Goal: Check status: Check status

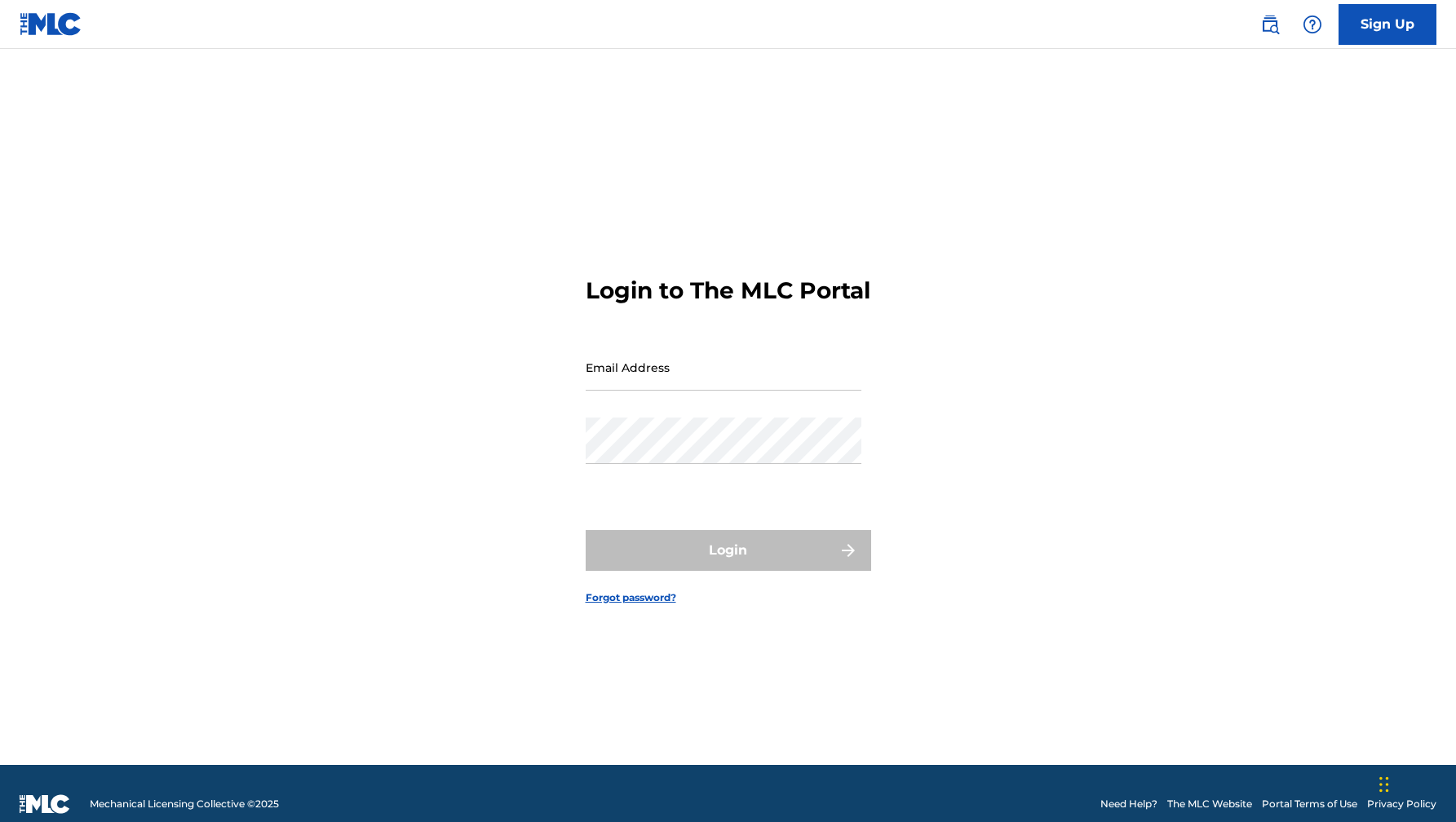
click at [731, 405] on div "Email Address" at bounding box center [724, 381] width 276 height 73
click at [702, 390] on input "Email Address" at bounding box center [724, 367] width 276 height 47
type input "[EMAIL_ADDRESS][DOMAIN_NAME]"
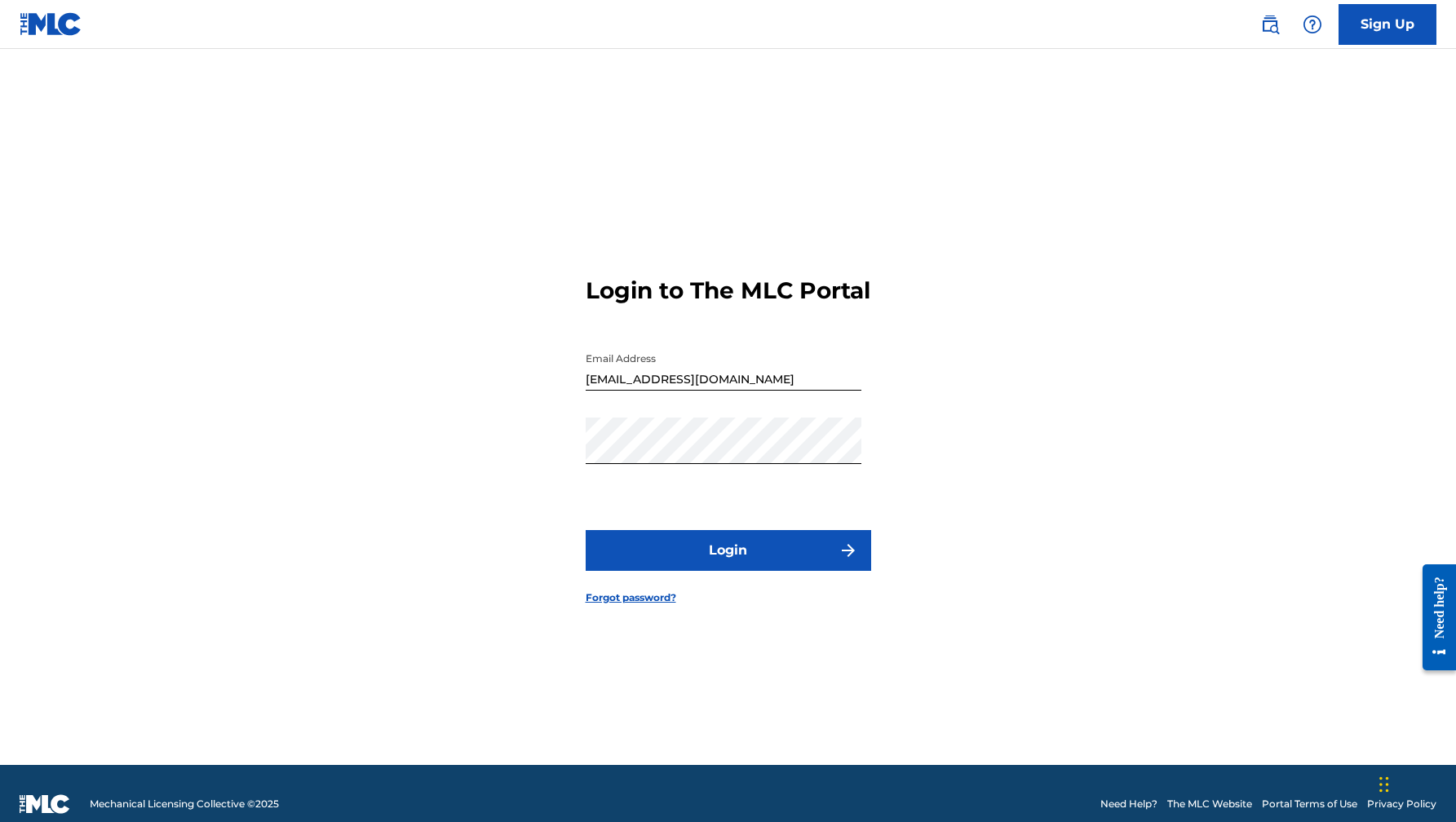
click at [741, 540] on form "Login to The MLC Portal Email Address [EMAIL_ADDRESS][DOMAIN_NAME] Password Log…" at bounding box center [728, 427] width 285 height 675
click at [737, 571] on button "Login" at bounding box center [728, 550] width 285 height 41
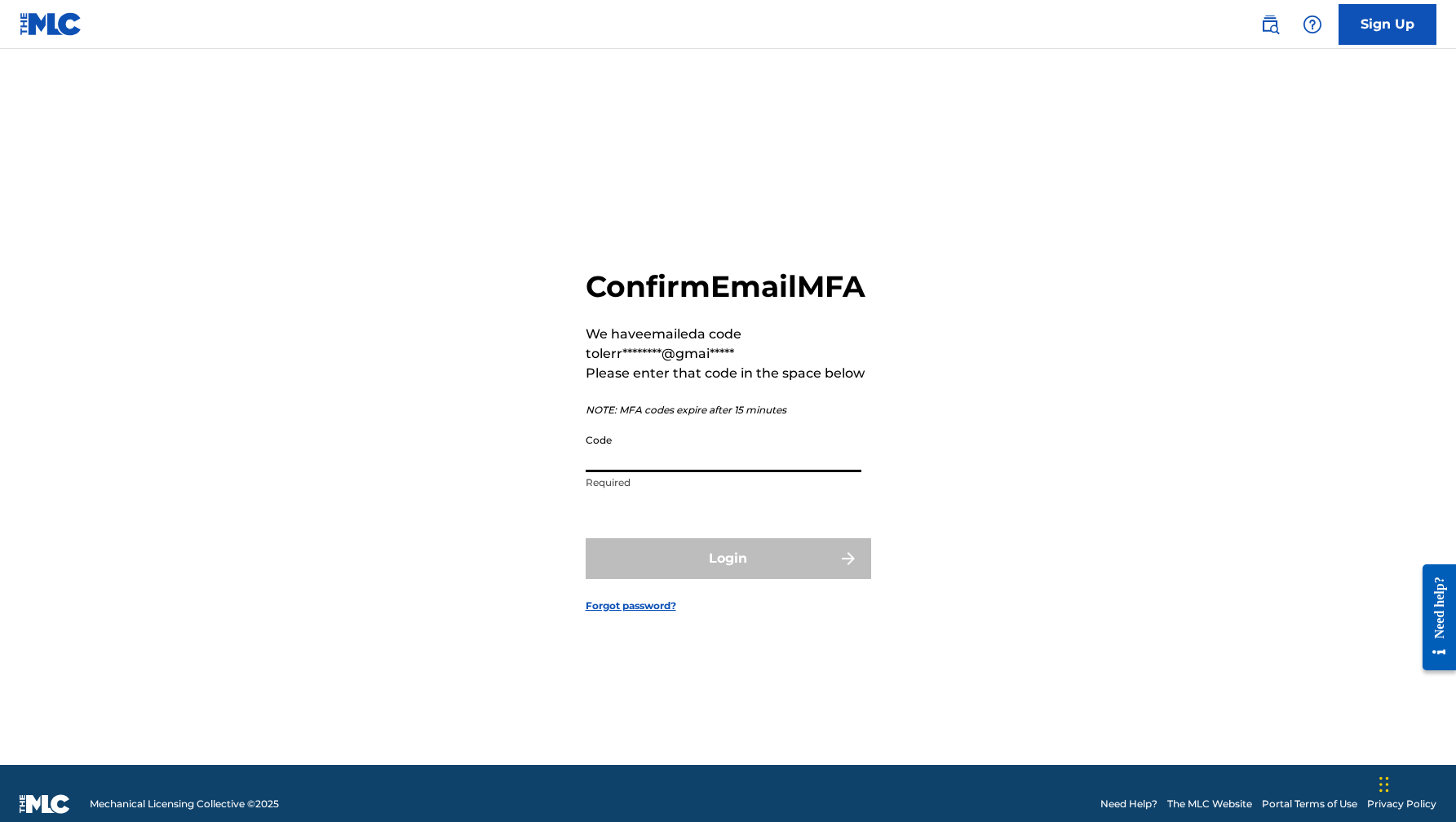
click at [660, 473] on input "Code" at bounding box center [724, 449] width 276 height 47
click at [637, 469] on input "Code" at bounding box center [724, 449] width 276 height 47
paste input "872632"
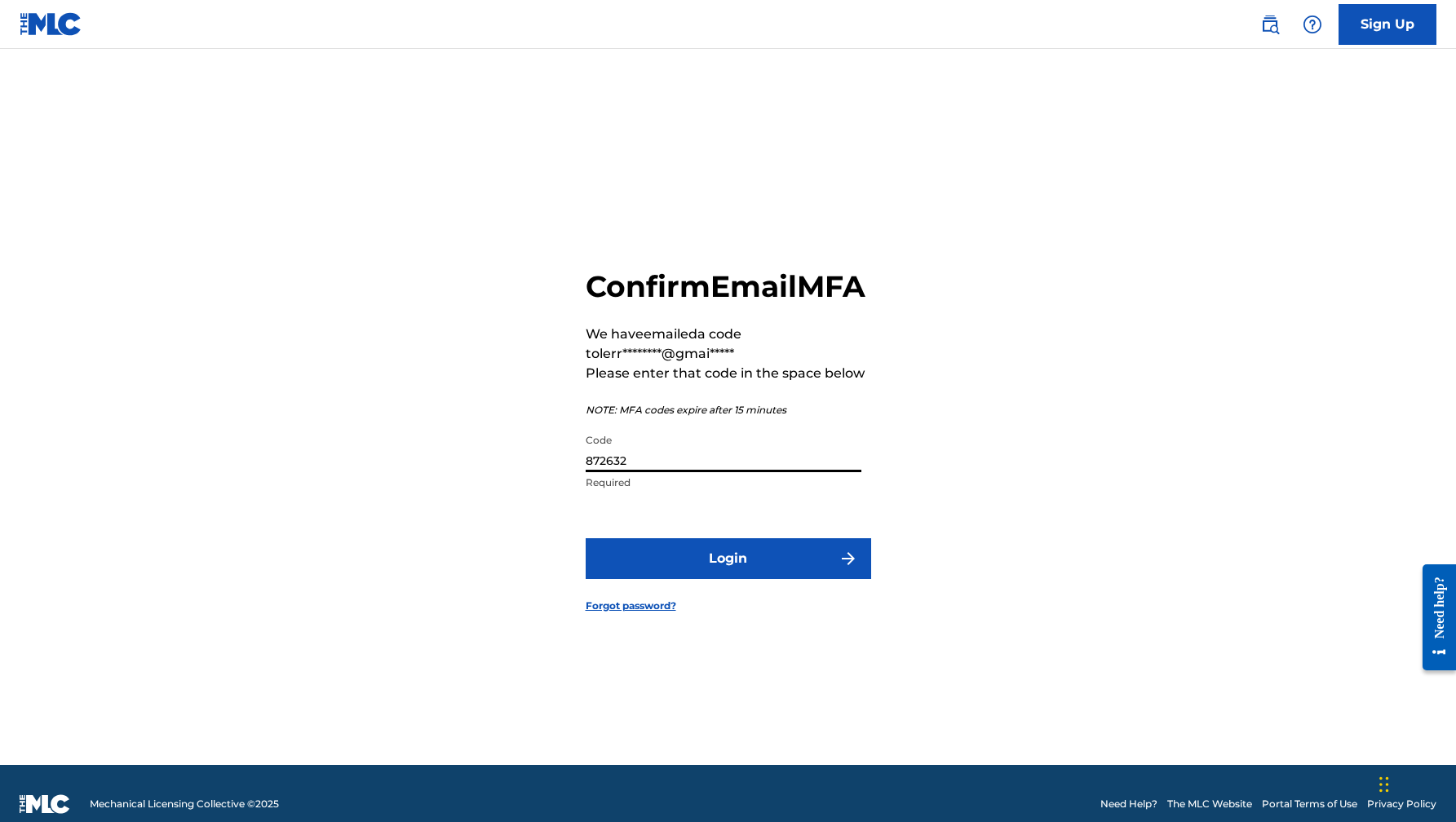
type input "872632"
click at [687, 579] on button "Login" at bounding box center [728, 558] width 285 height 41
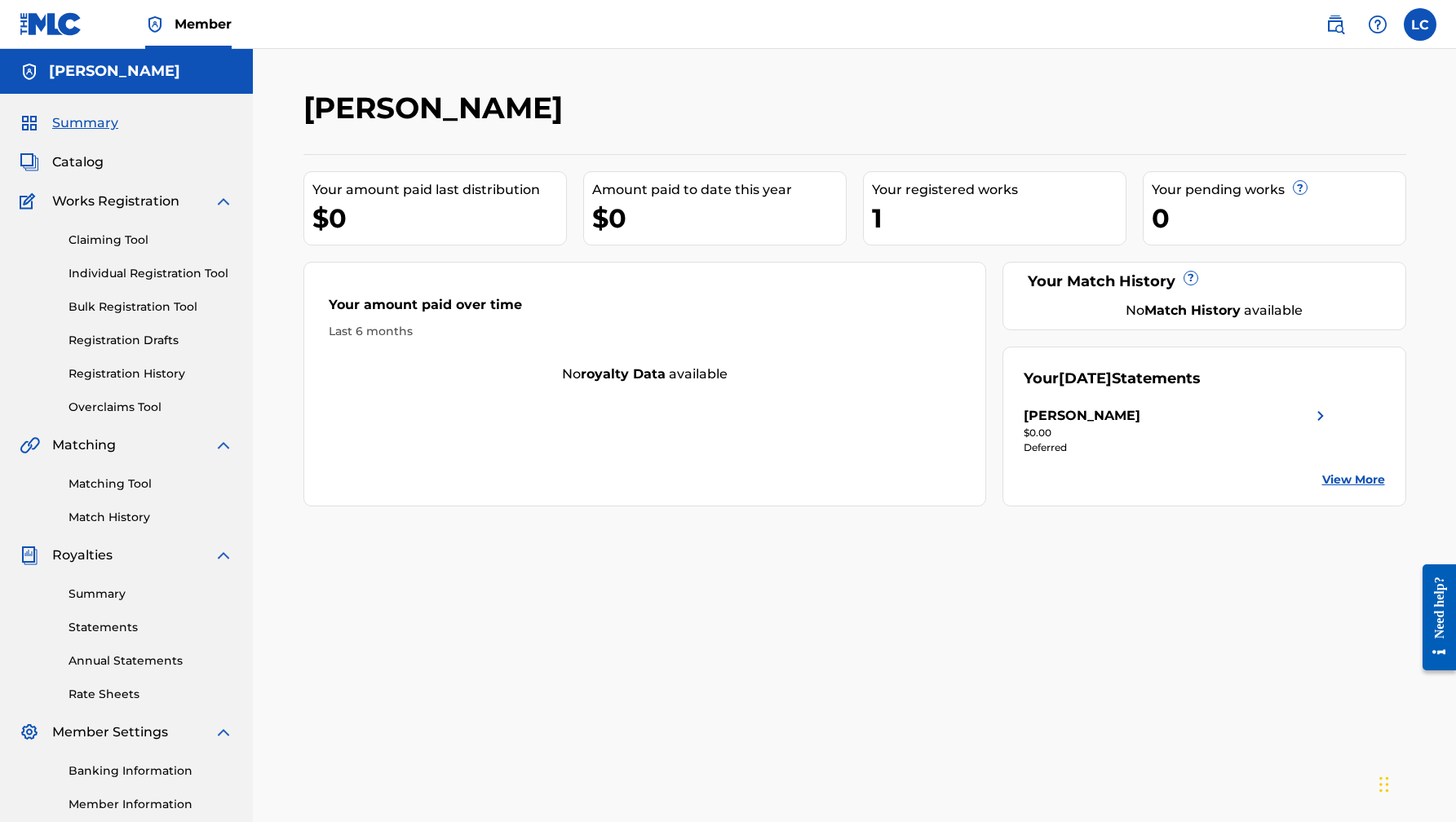
click at [116, 366] on link "Registration History" at bounding box center [151, 373] width 165 height 17
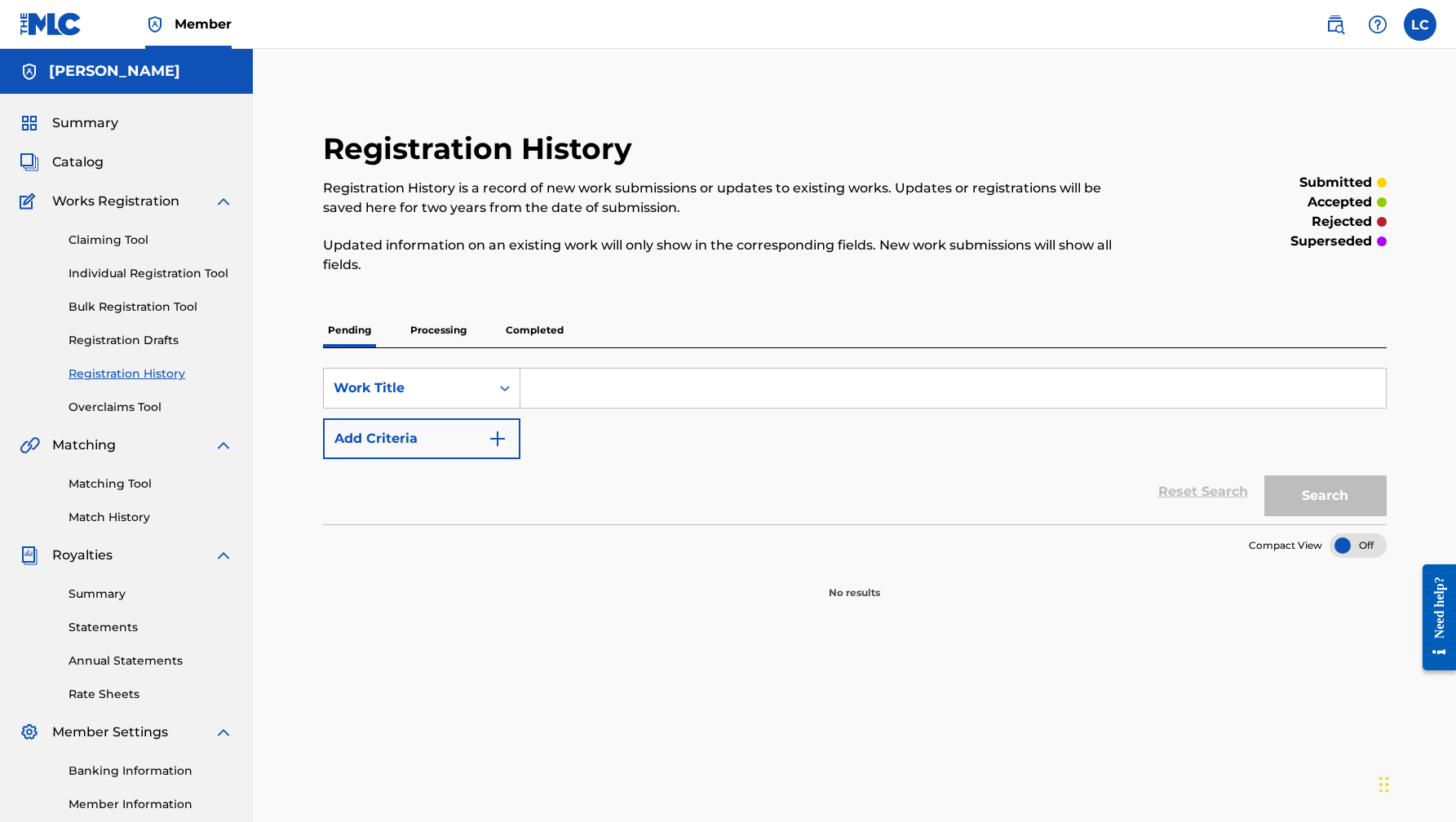
click at [438, 315] on p "Processing" at bounding box center [438, 330] width 67 height 34
click at [515, 335] on p "Completed" at bounding box center [534, 330] width 68 height 34
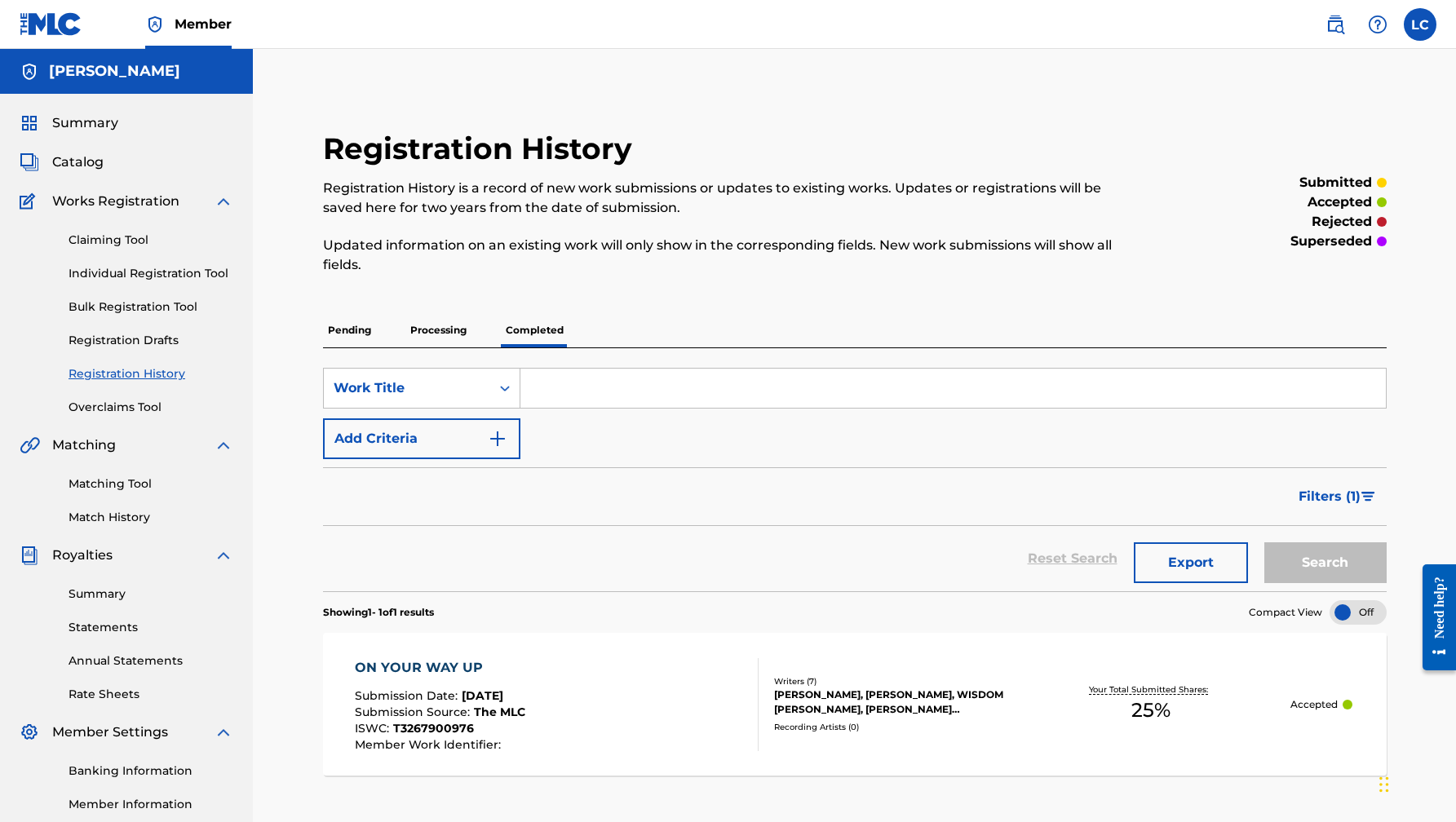
click at [446, 335] on p "Processing" at bounding box center [438, 330] width 67 height 34
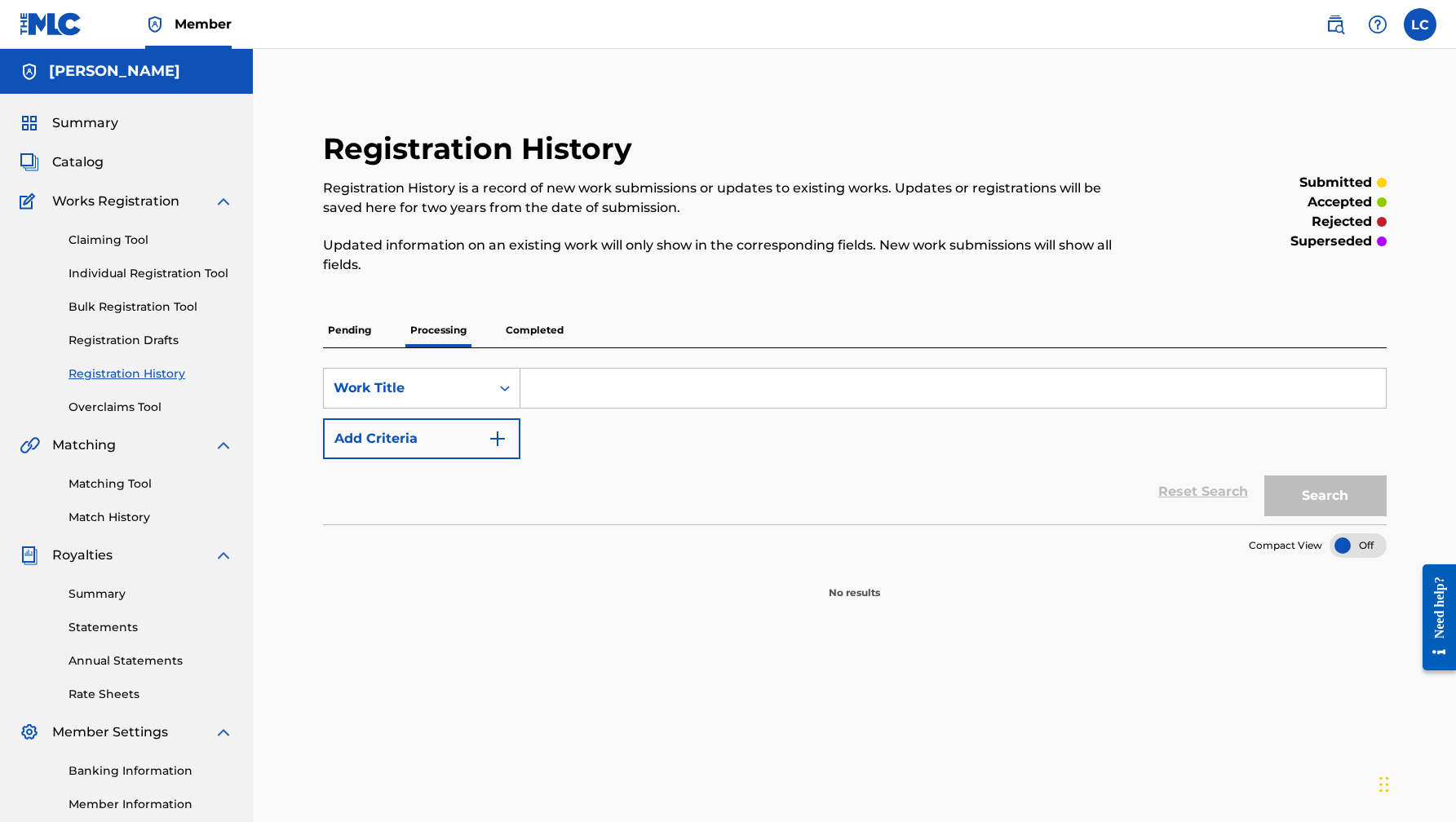
click at [1413, 21] on label at bounding box center [1420, 24] width 33 height 33
click at [1420, 25] on input "[PERSON_NAME] [EMAIL_ADDRESS][DOMAIN_NAME] Notification Preferences Profile Log…" at bounding box center [1420, 25] width 0 height 0
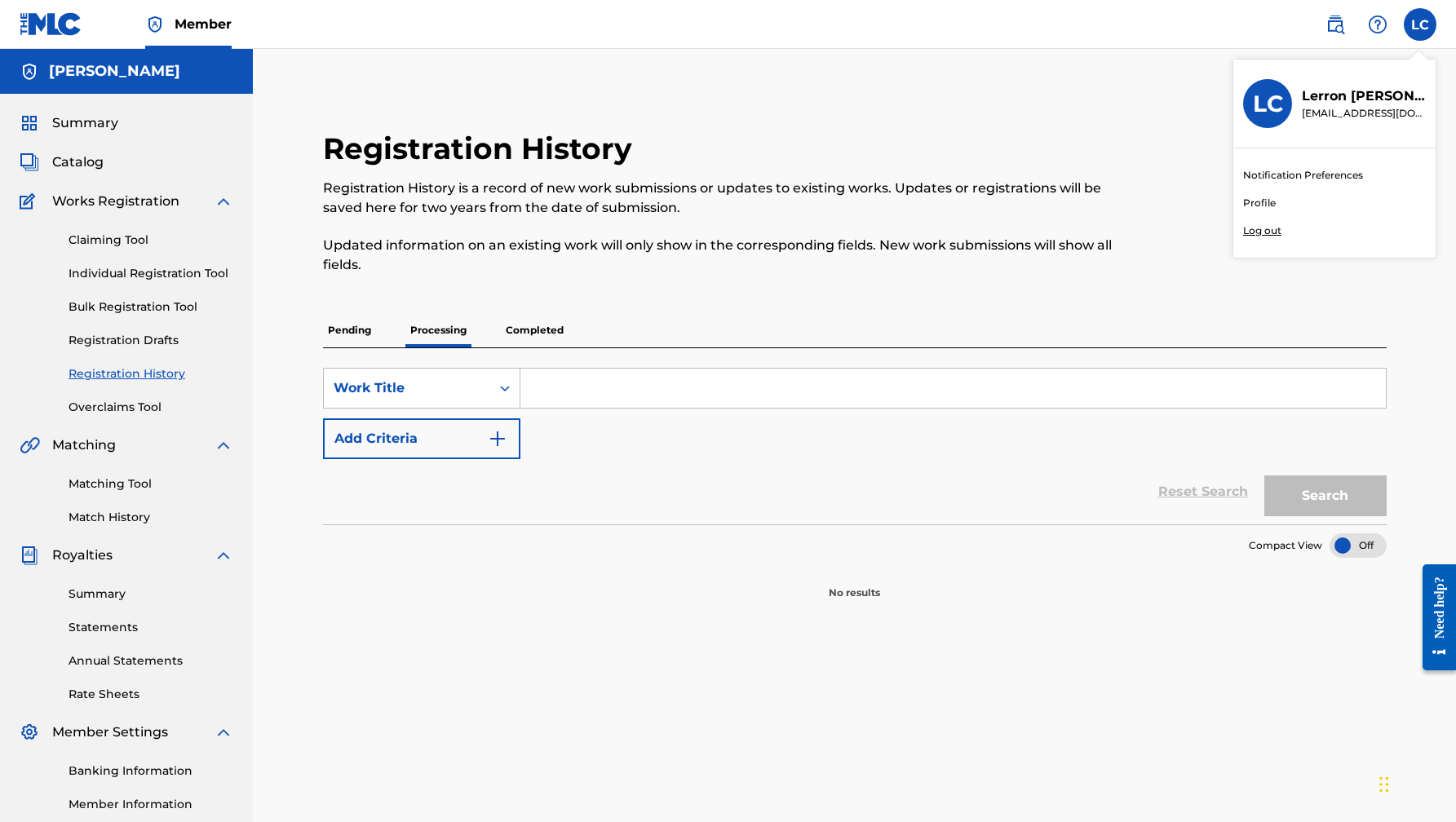
click at [1273, 239] on div "Notification Preferences Profile Log out" at bounding box center [1335, 203] width 203 height 109
click at [1420, 25] on input "[PERSON_NAME] [EMAIL_ADDRESS][DOMAIN_NAME] Notification Preferences Profile Log…" at bounding box center [1420, 25] width 0 height 0
click at [1263, 237] on p "Log out" at bounding box center [1262, 230] width 39 height 15
click at [1420, 25] on input "[PERSON_NAME] [EMAIL_ADDRESS][DOMAIN_NAME] Notification Preferences Profile Log…" at bounding box center [1420, 25] width 0 height 0
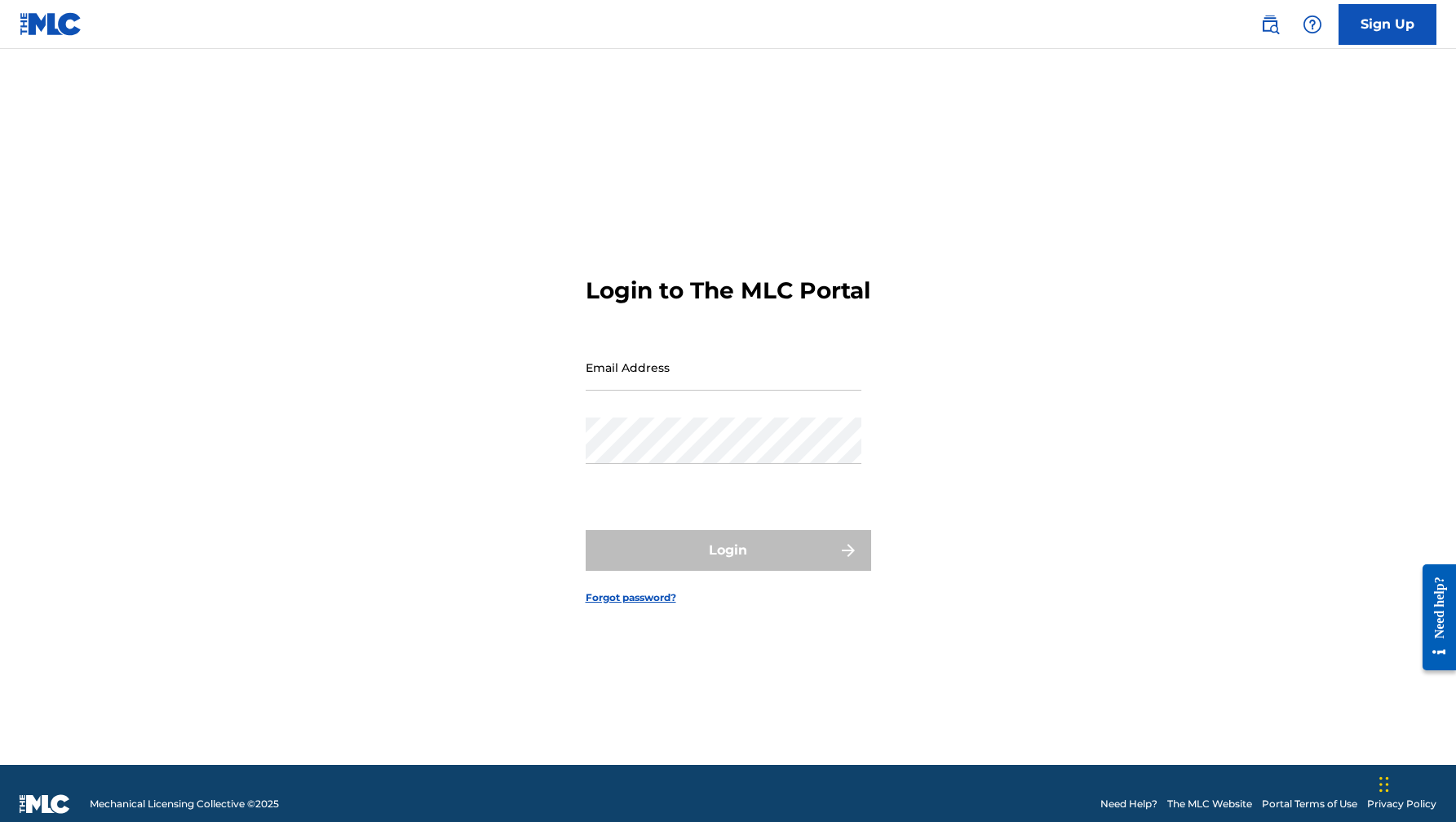
click at [730, 390] on input "Email Address" at bounding box center [724, 367] width 276 height 47
type input "[EMAIL_ADDRESS][DOMAIN_NAME]"
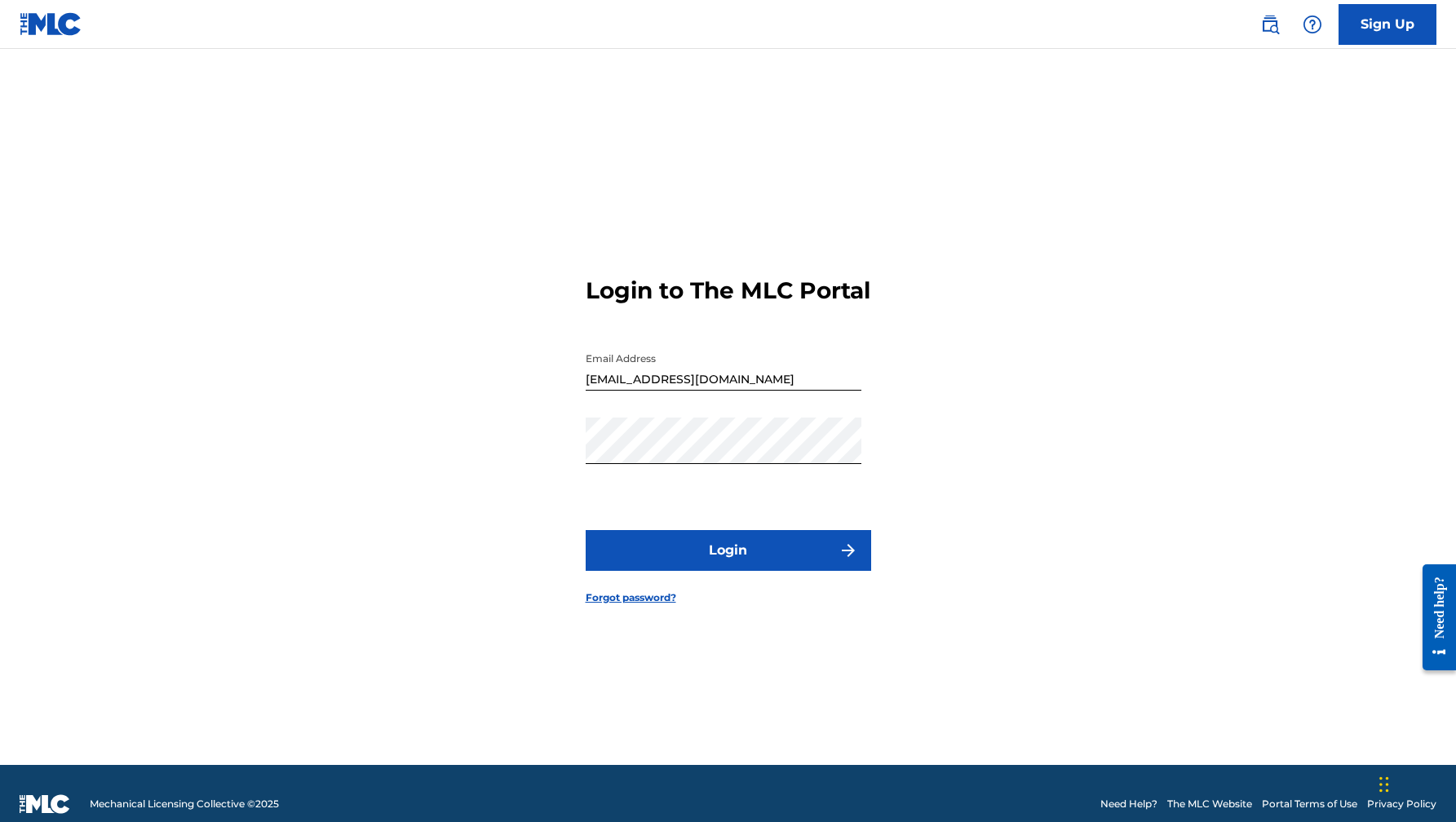
click at [744, 564] on button "Login" at bounding box center [728, 550] width 285 height 41
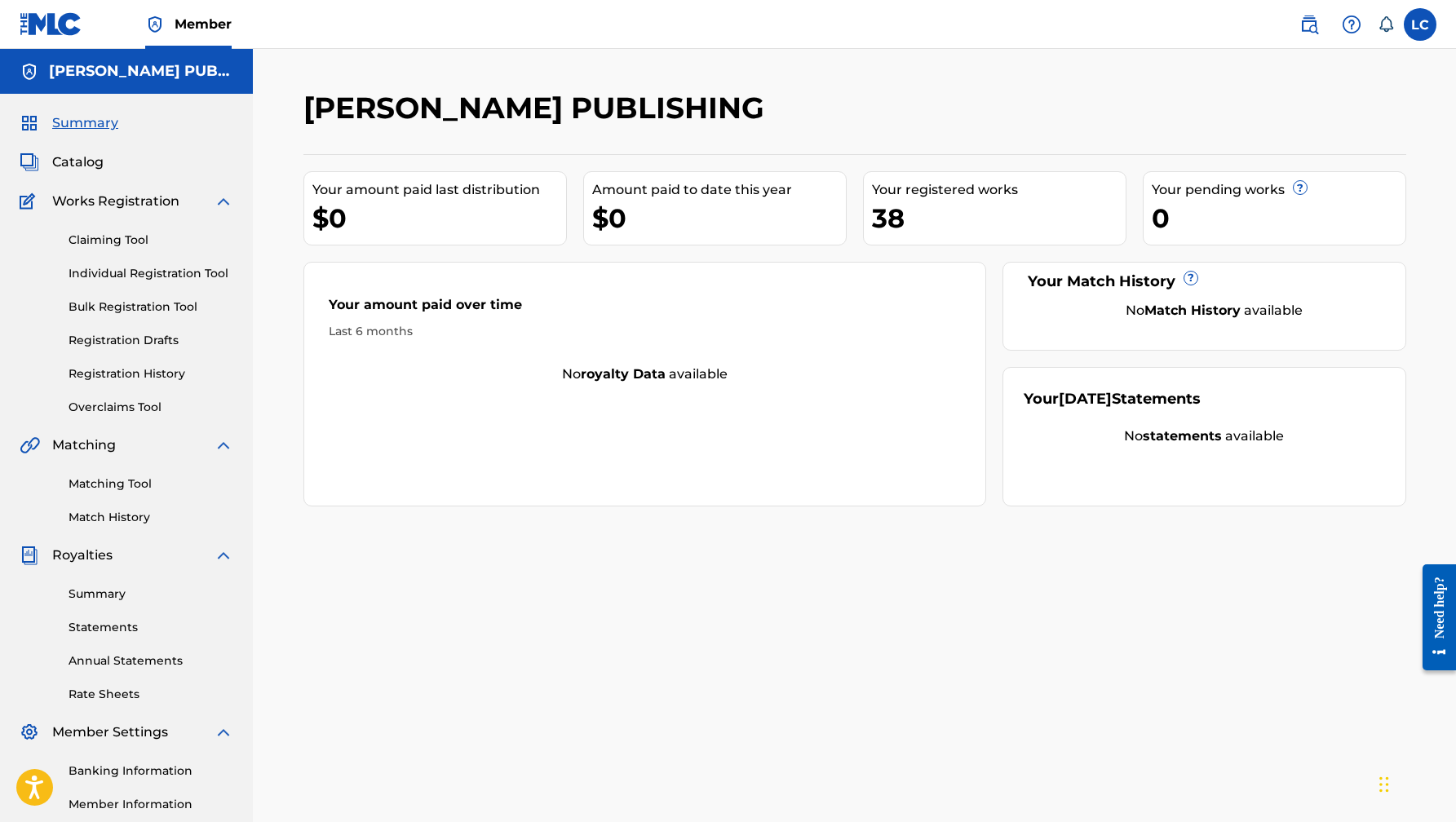
click at [107, 379] on link "Registration History" at bounding box center [151, 373] width 165 height 17
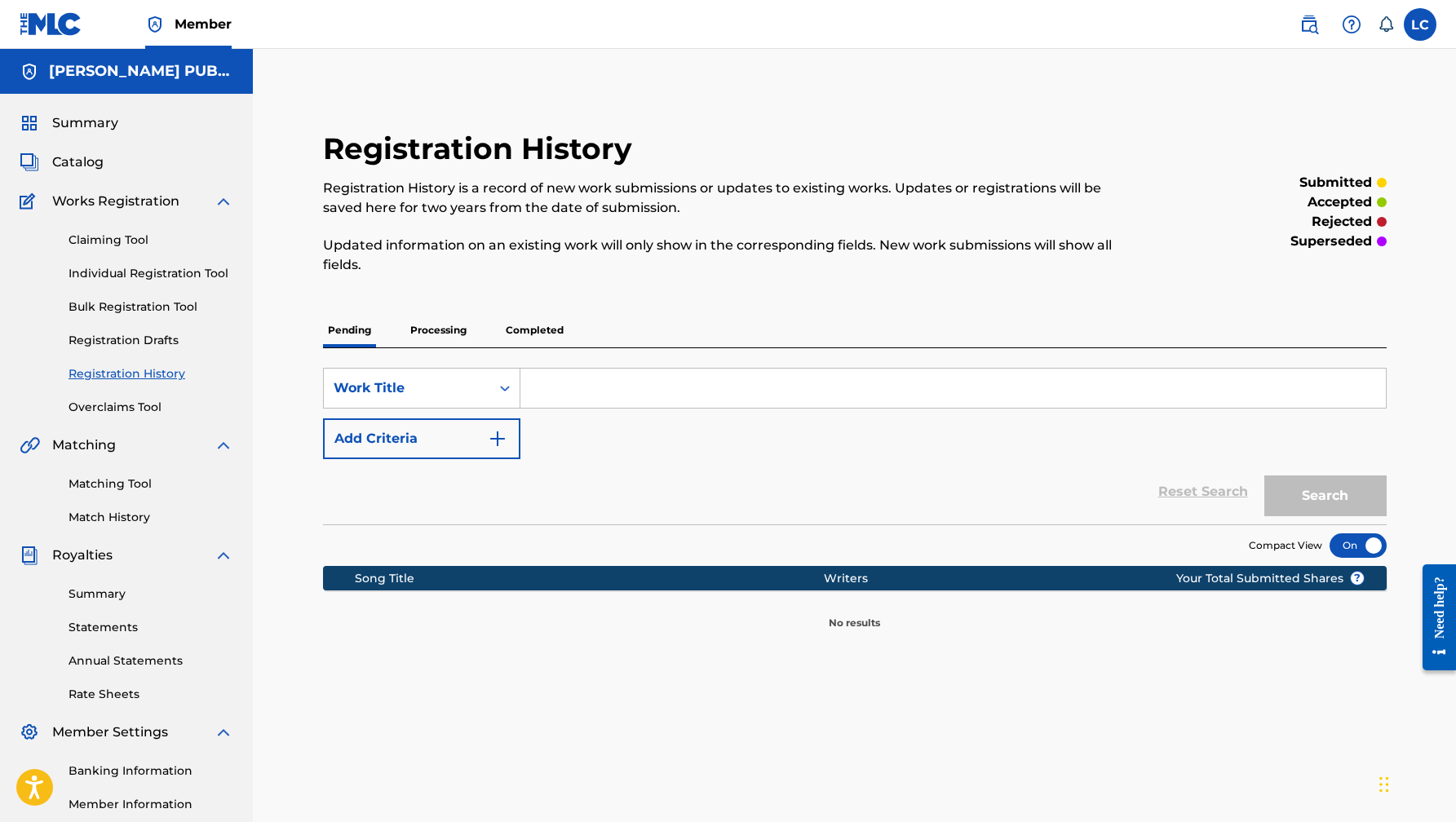
click at [428, 337] on p "Processing" at bounding box center [438, 330] width 67 height 34
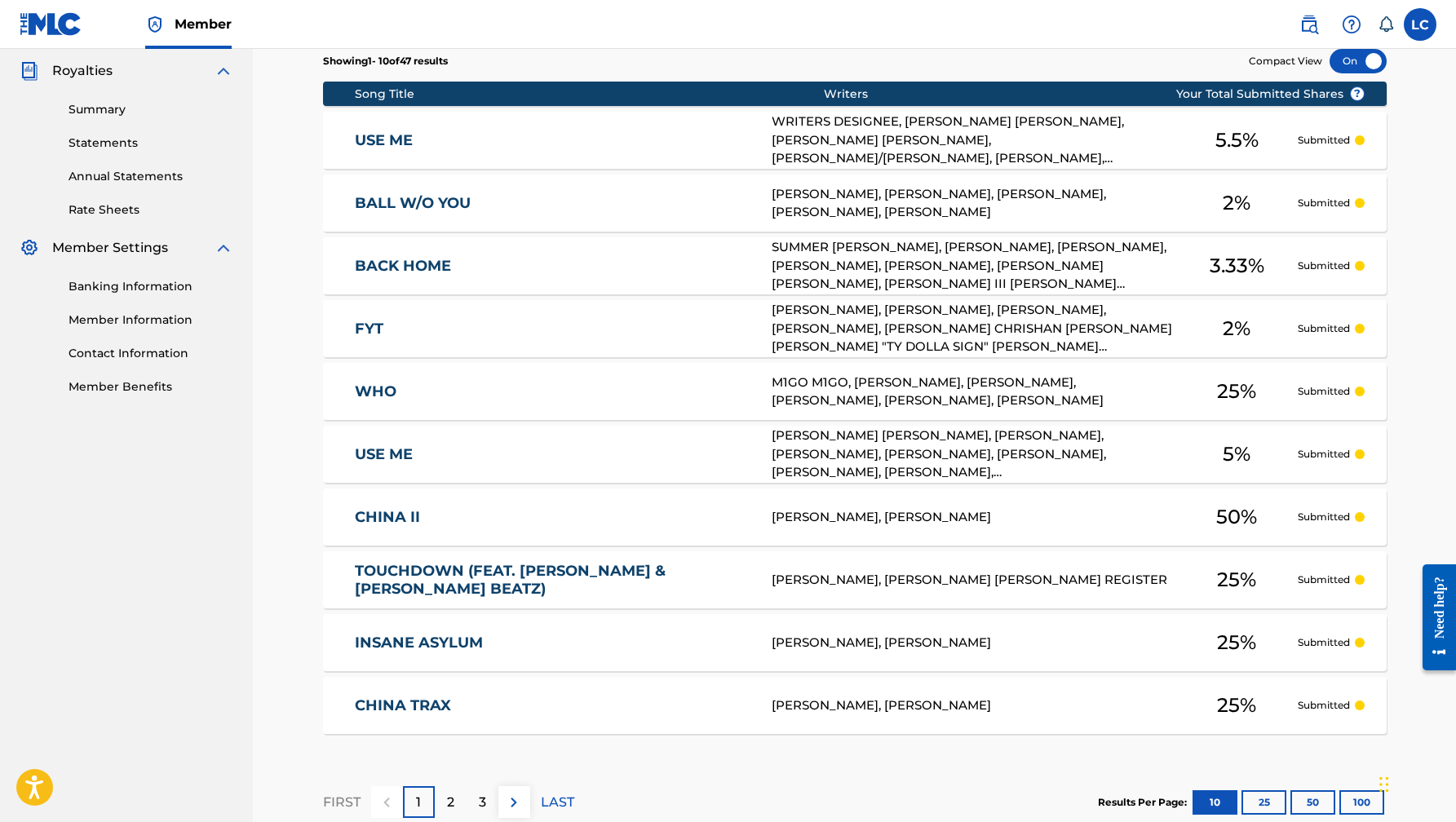
scroll to position [585, 0]
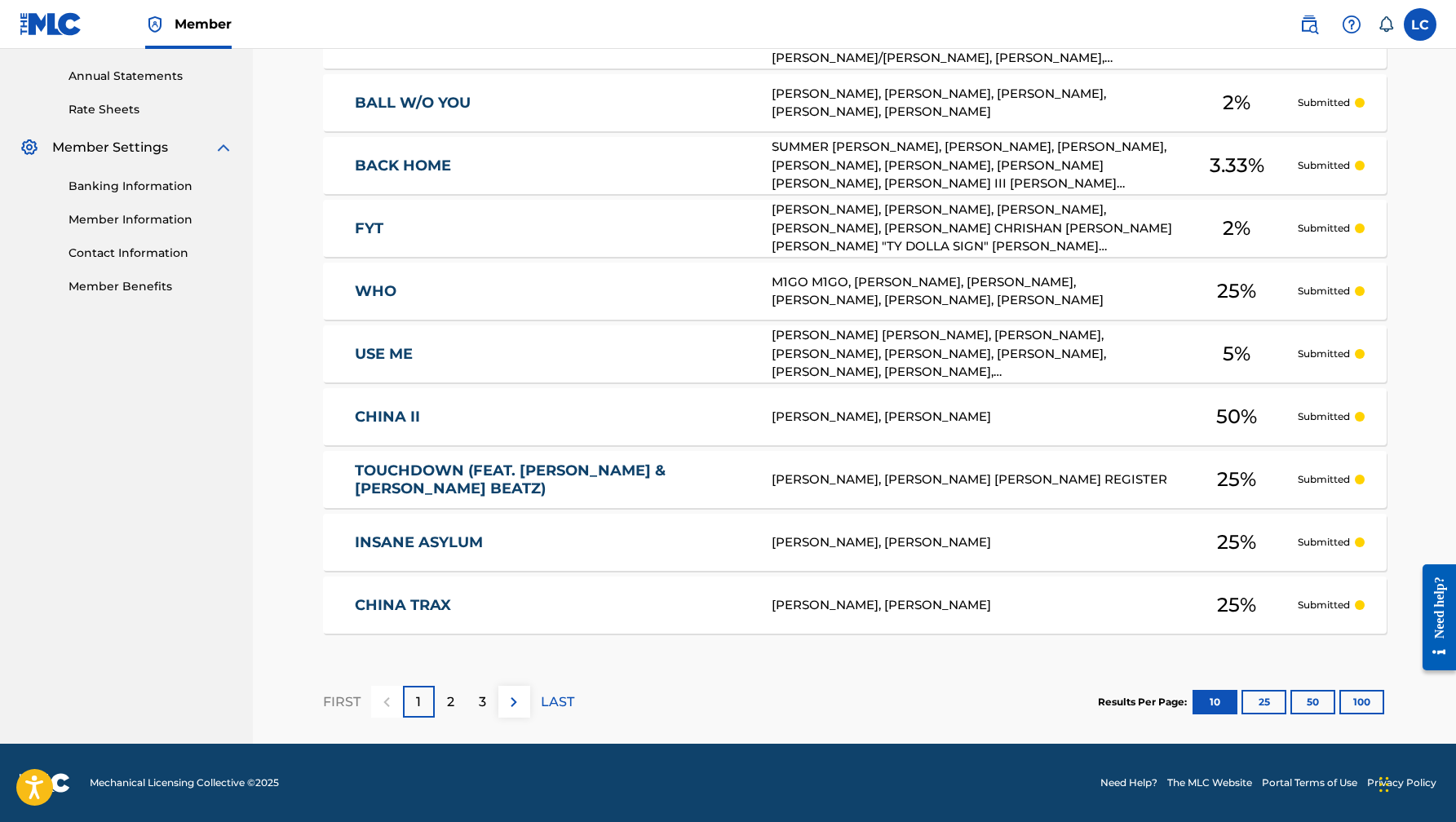
click at [1339, 701] on section "Results Per Page: 10 25 50 100" at bounding box center [1242, 702] width 289 height 25
click at [1363, 702] on button "100" at bounding box center [1362, 702] width 45 height 25
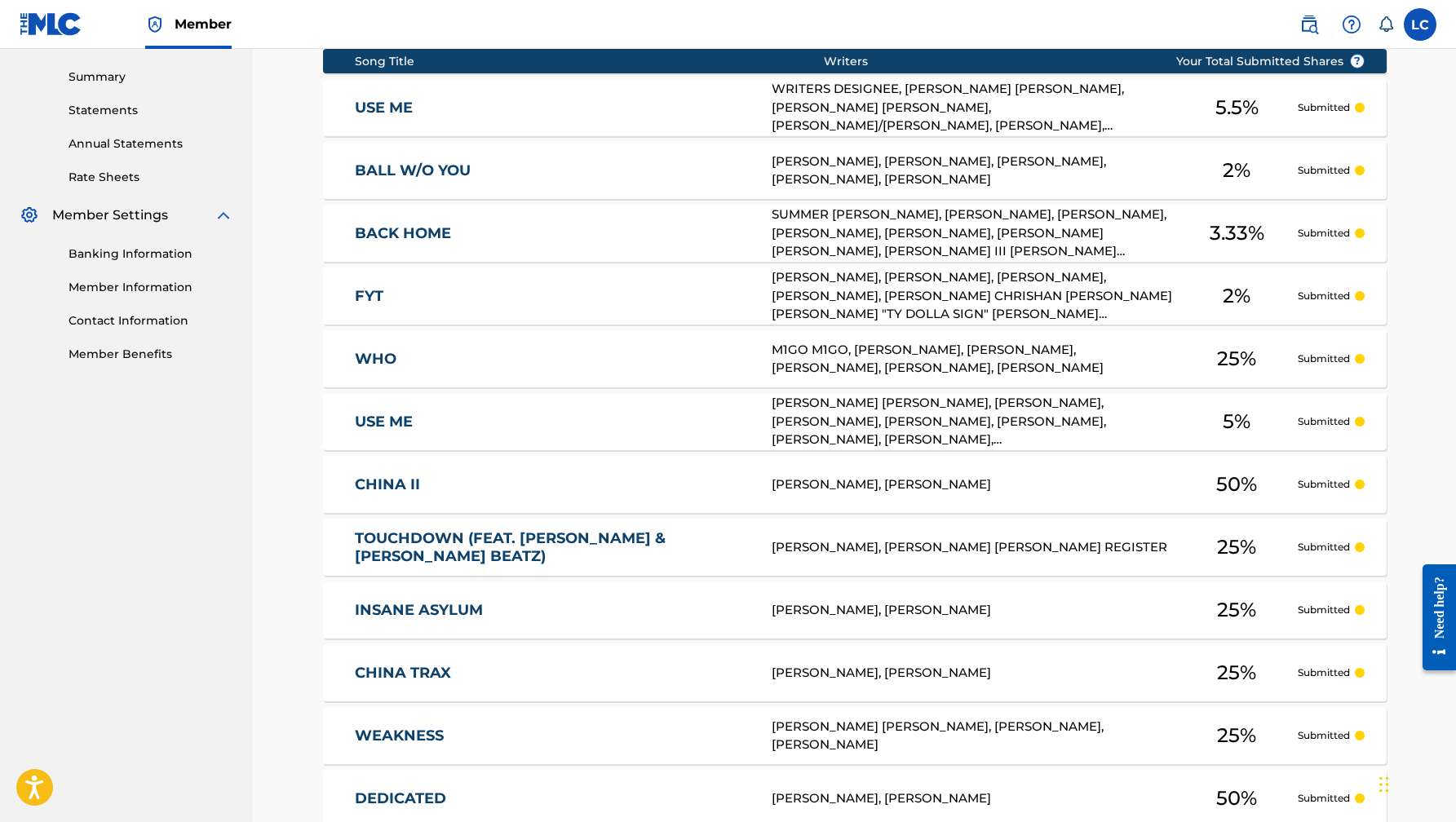
scroll to position [0, 0]
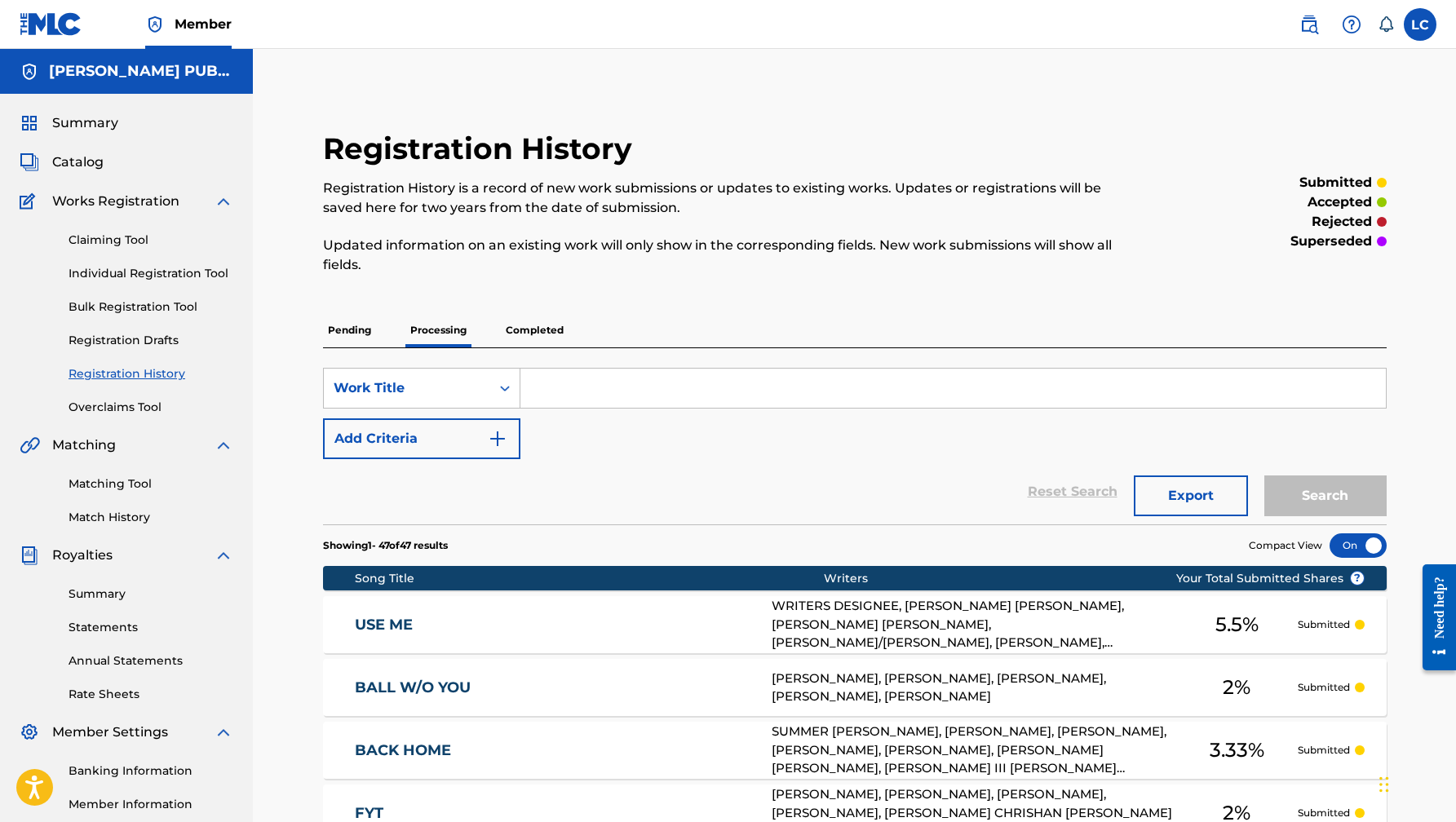
click at [120, 132] on div "Summary" at bounding box center [126, 123] width 214 height 20
click at [113, 130] on span "Summary" at bounding box center [85, 123] width 67 height 20
